Goal: Check status

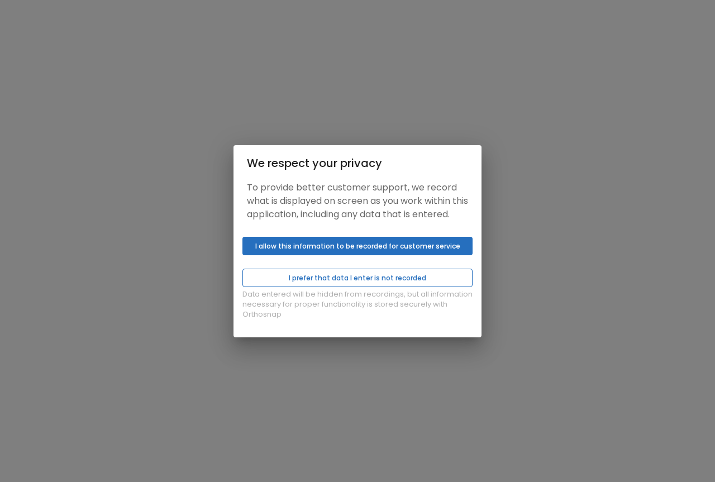
click at [329, 285] on button "I prefer that data I enter is not recorded" at bounding box center [357, 278] width 230 height 18
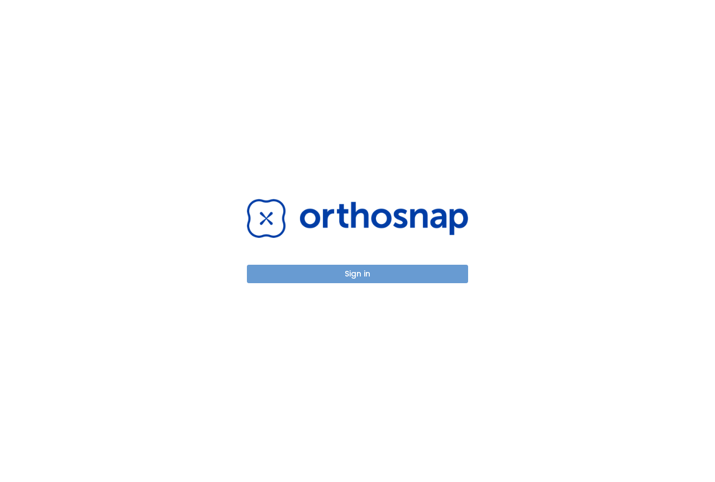
click at [372, 273] on button "Sign in" at bounding box center [357, 274] width 221 height 18
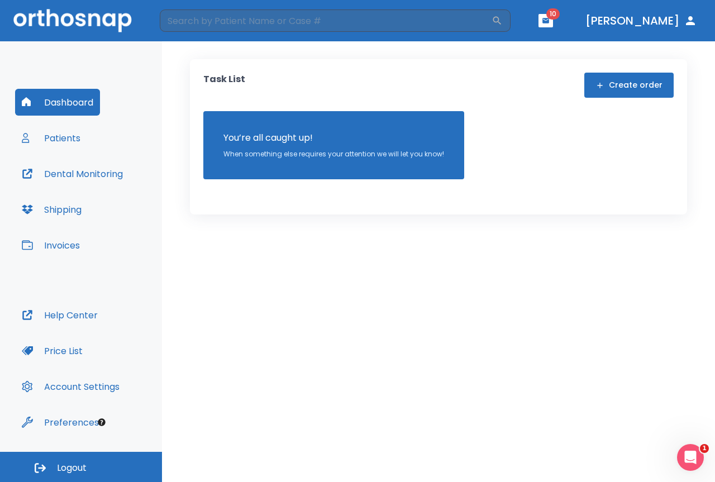
click at [75, 140] on button "Patients" at bounding box center [51, 138] width 72 height 27
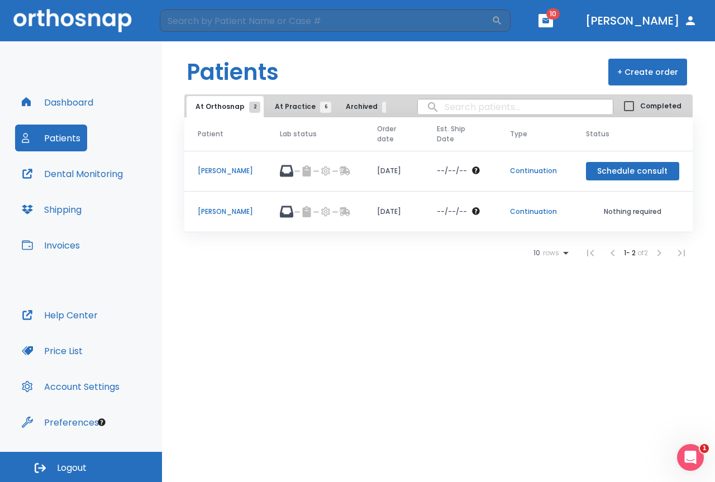
click at [224, 169] on p "[PERSON_NAME]" at bounding box center [225, 171] width 55 height 10
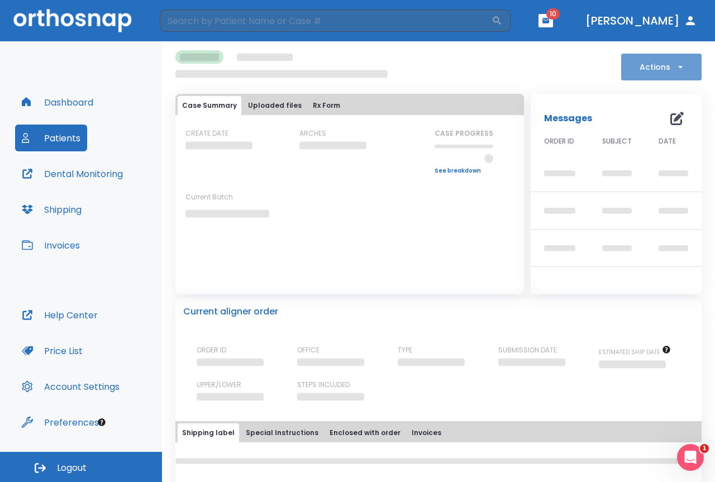
click at [657, 74] on button "Actions" at bounding box center [661, 67] width 80 height 27
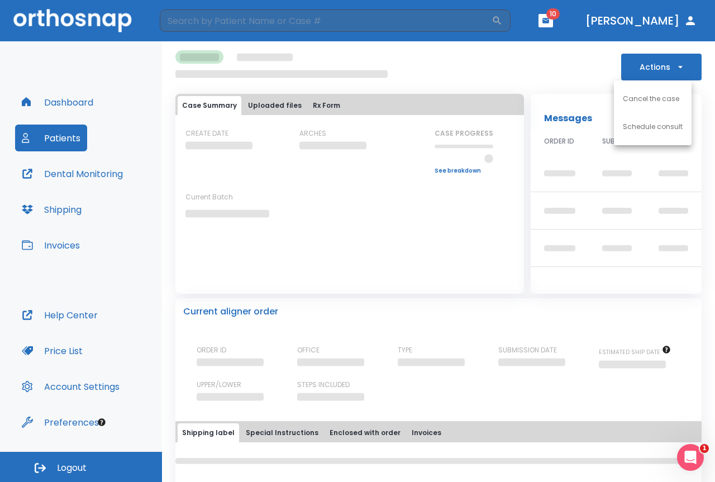
click at [656, 60] on div at bounding box center [357, 241] width 715 height 482
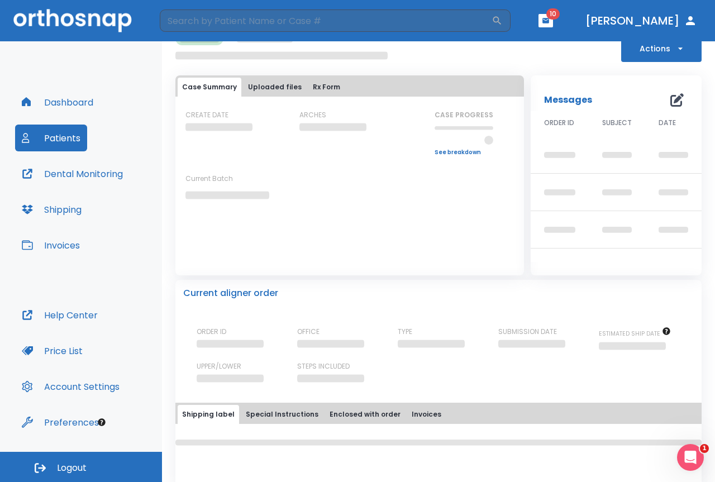
scroll to position [33, 0]
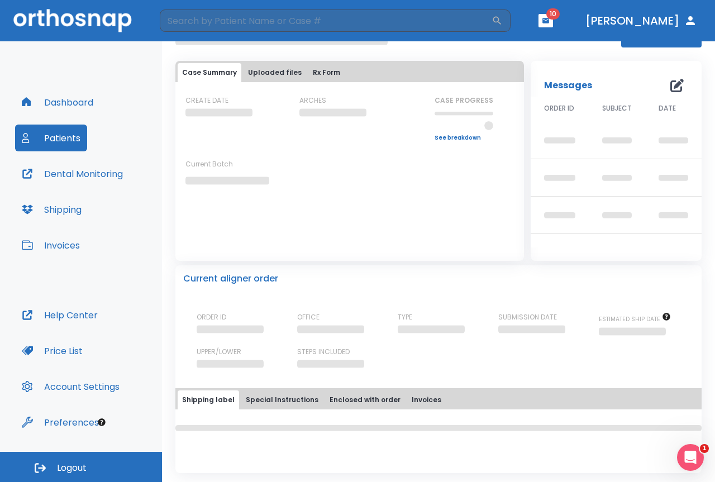
click at [419, 398] on button "Invoices" at bounding box center [426, 399] width 39 height 19
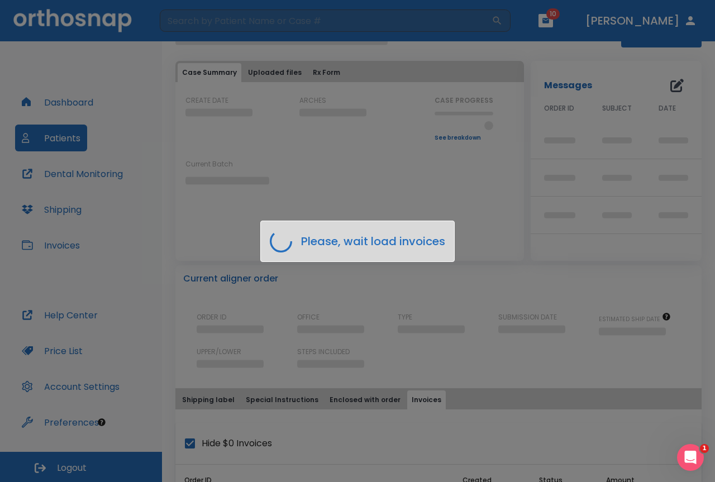
click at [470, 188] on div "Please, wait load invoices" at bounding box center [357, 241] width 715 height 482
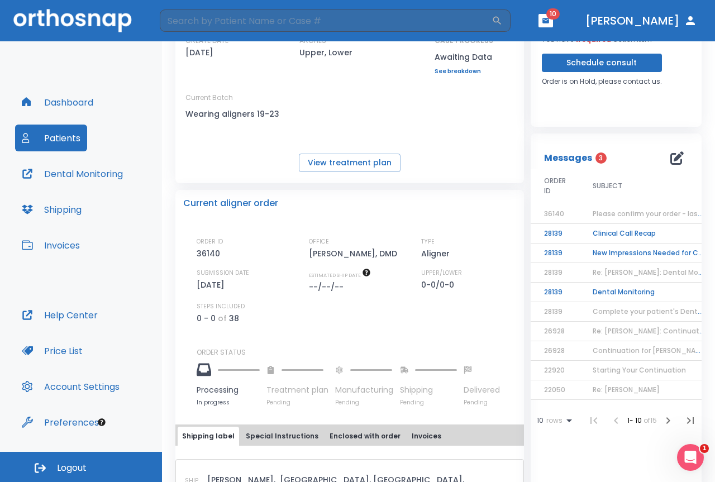
scroll to position [0, 0]
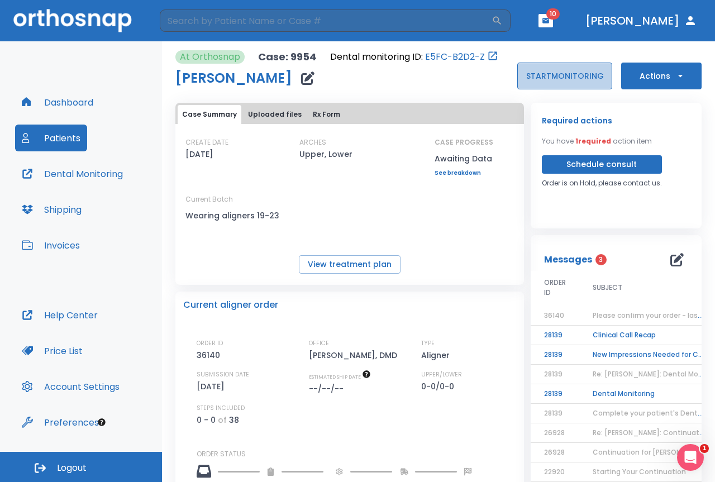
click at [569, 73] on button "START MONITORING" at bounding box center [564, 76] width 95 height 27
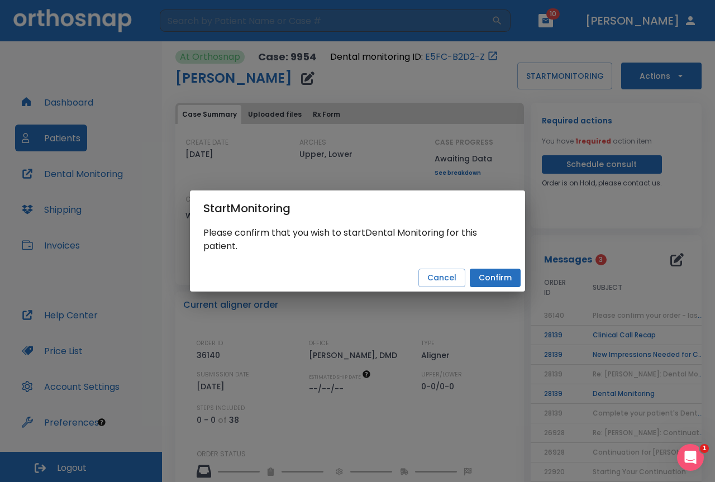
click at [489, 275] on button "Confirm" at bounding box center [495, 278] width 51 height 18
